Goal: Information Seeking & Learning: Learn about a topic

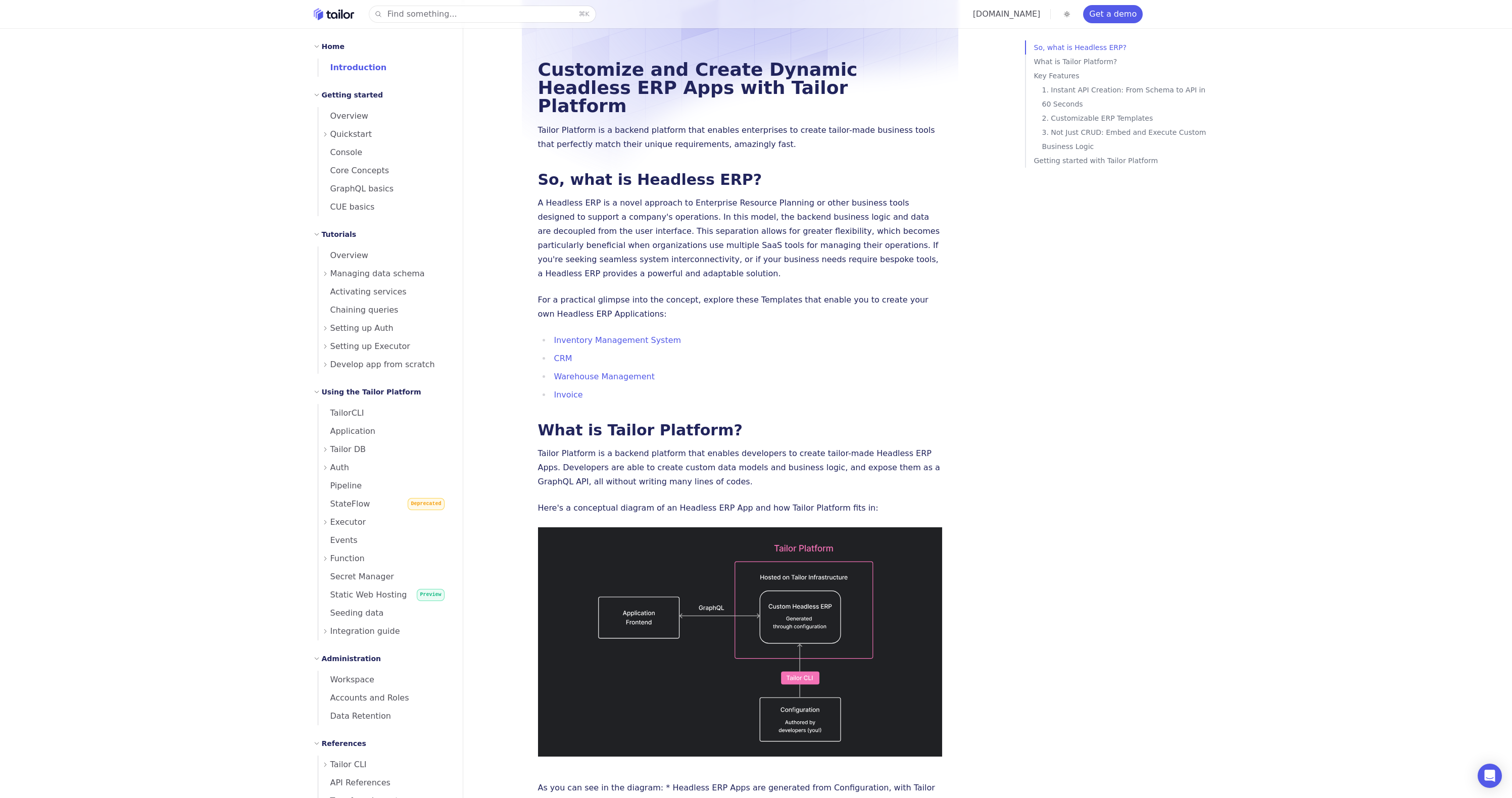
click at [328, 463] on div "Auth" at bounding box center [386, 467] width 129 height 18
click at [350, 452] on span "Tailor DB" at bounding box center [348, 449] width 36 height 14
click at [369, 631] on span "Permission" at bounding box center [357, 631] width 52 height 9
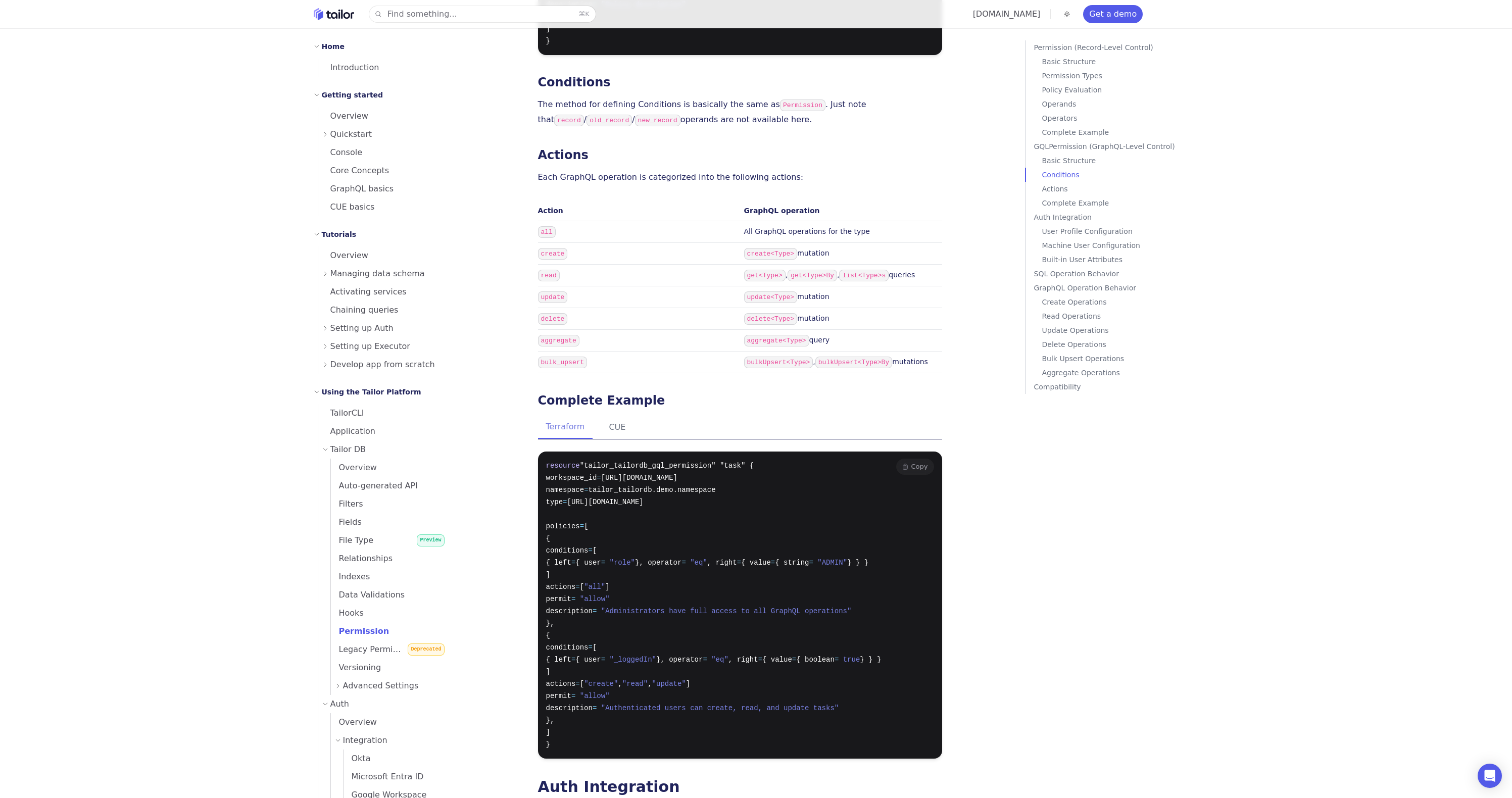
scroll to position [4096, 0]
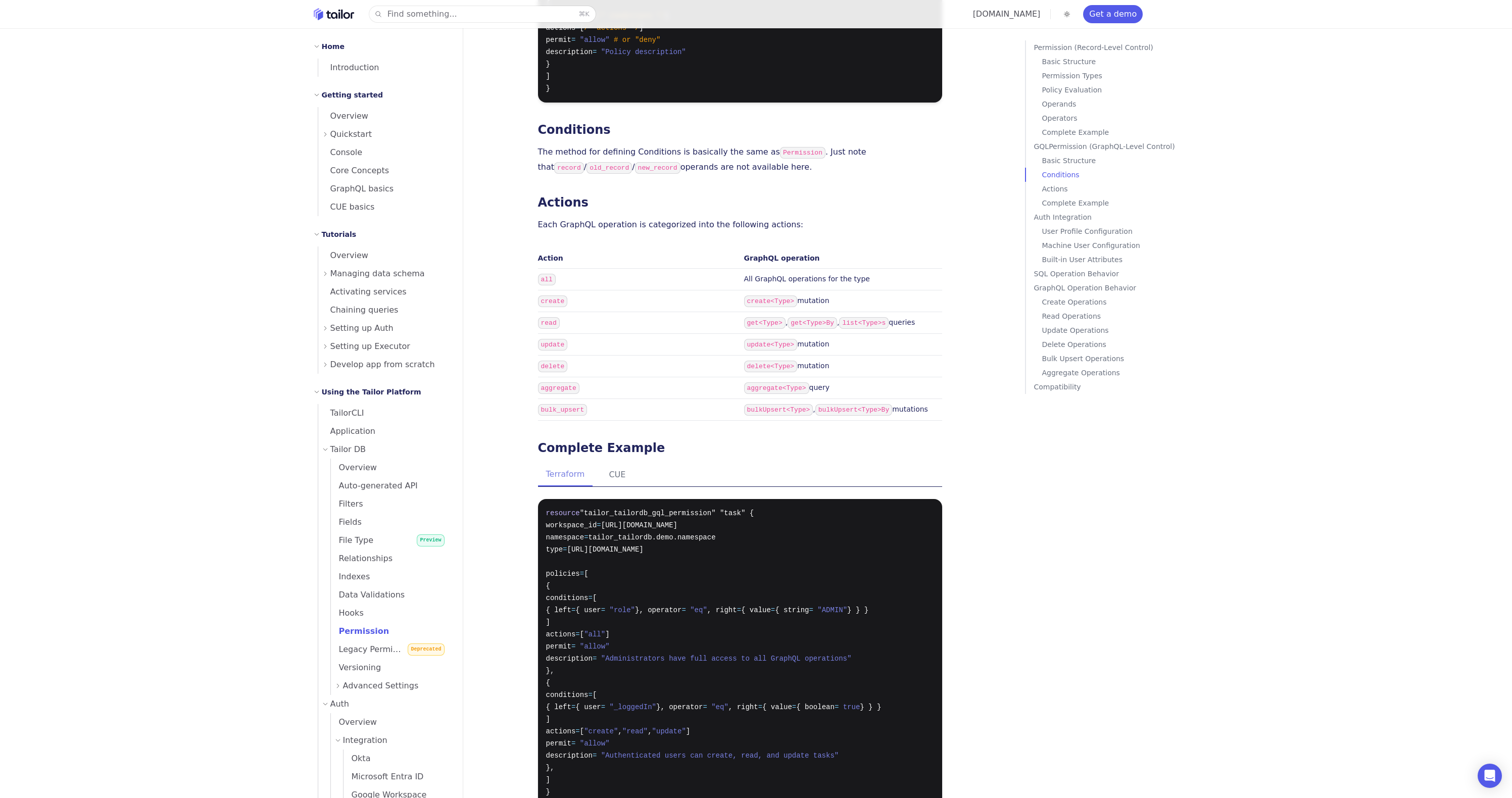
click at [1068, 104] on p "Operands" at bounding box center [1125, 104] width 165 height 14
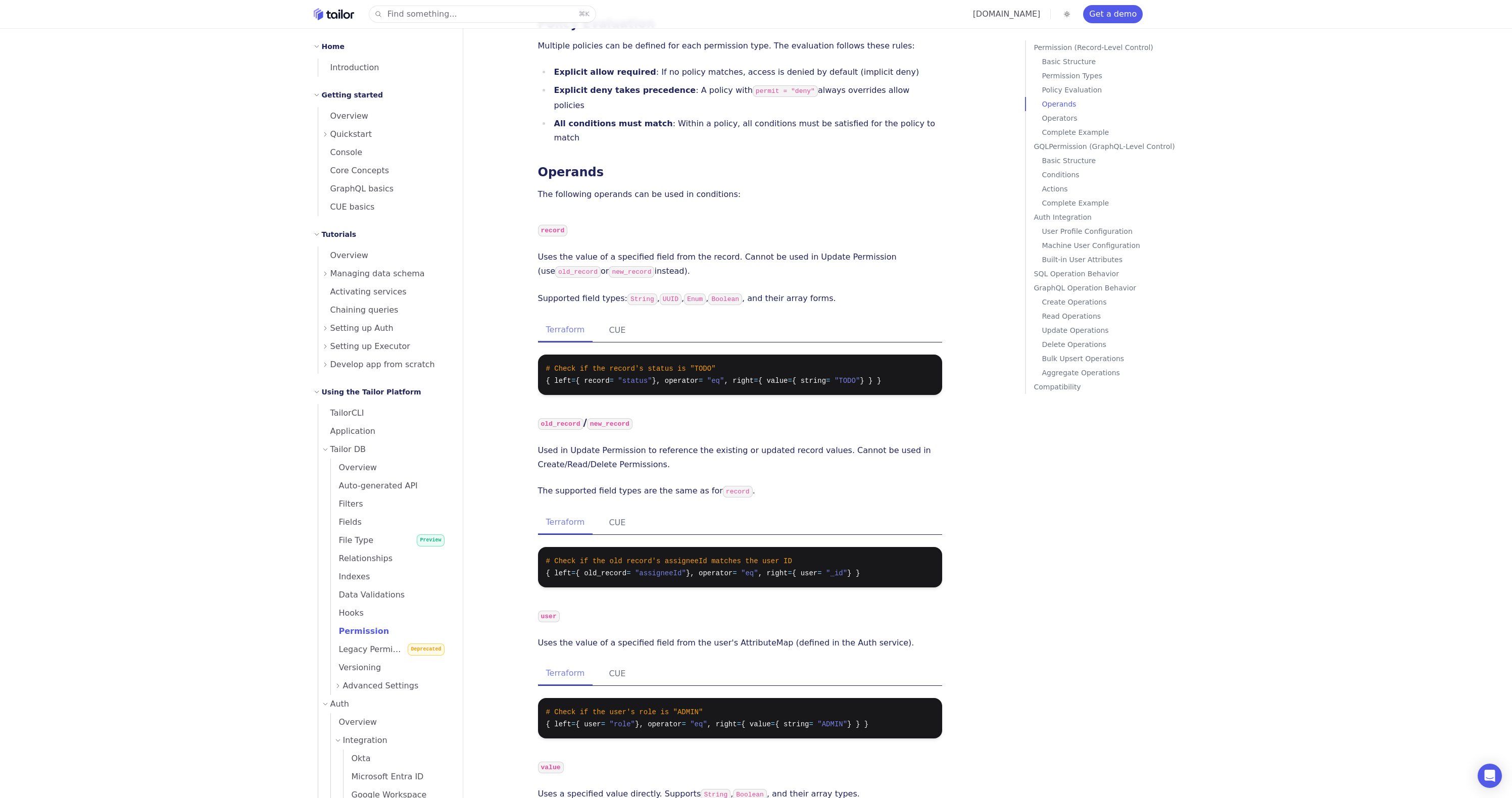
click at [1068, 89] on p "Policy Evaluation" at bounding box center [1125, 90] width 165 height 14
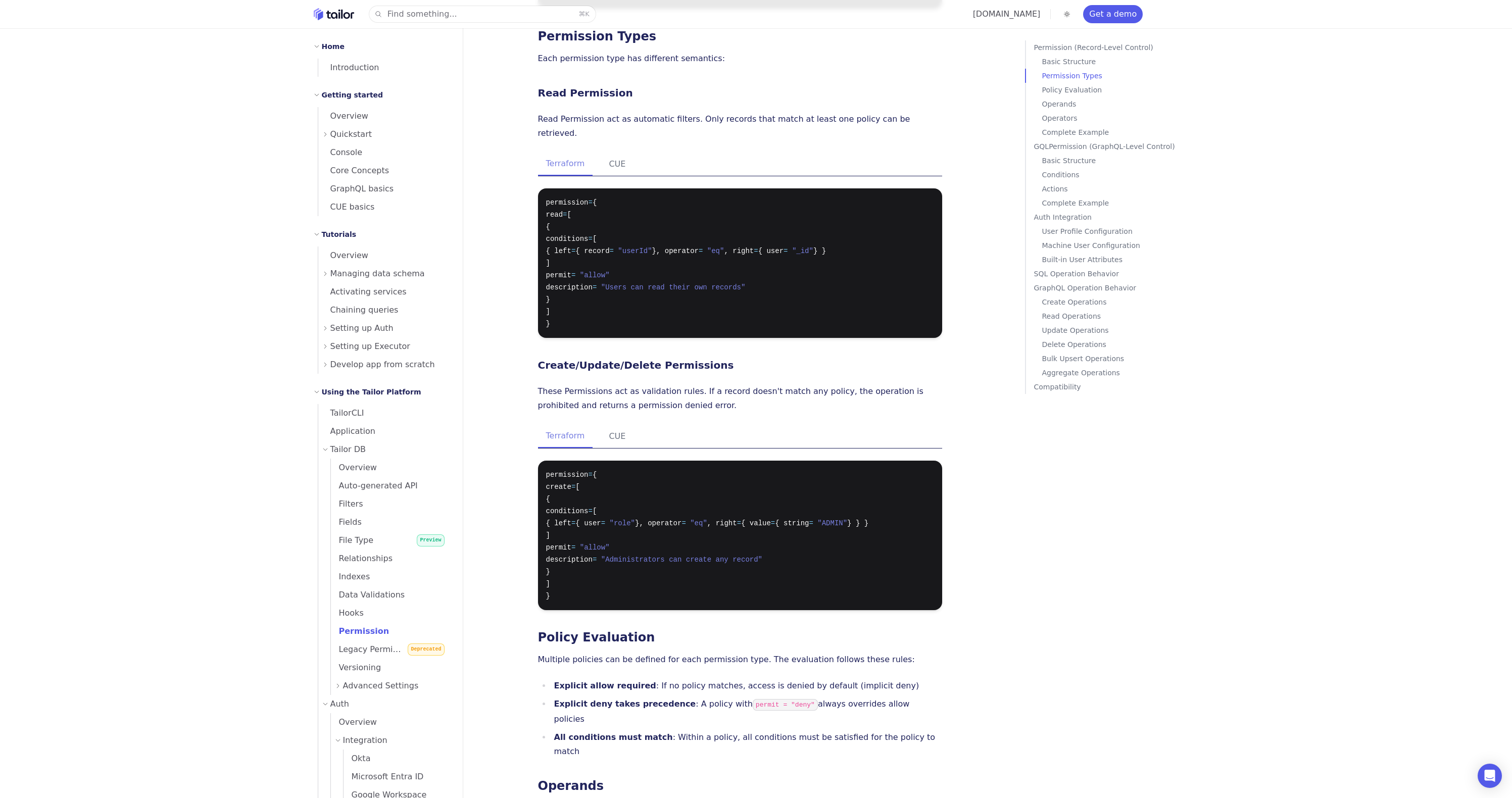
scroll to position [664, 0]
